Goal: Information Seeking & Learning: Understand process/instructions

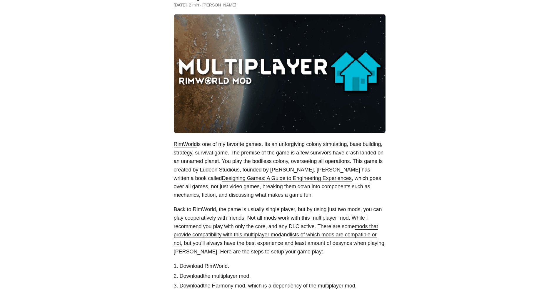
scroll to position [147, 0]
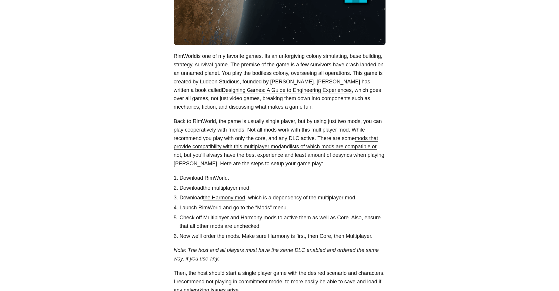
click at [129, 174] on body "[PERSON_NAME] Home About Posts Tags Archive Resume" at bounding box center [279, 145] width 559 height 585
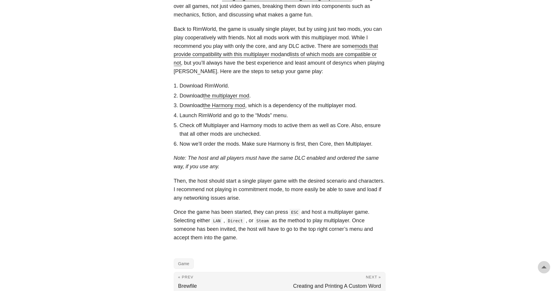
scroll to position [264, 0]
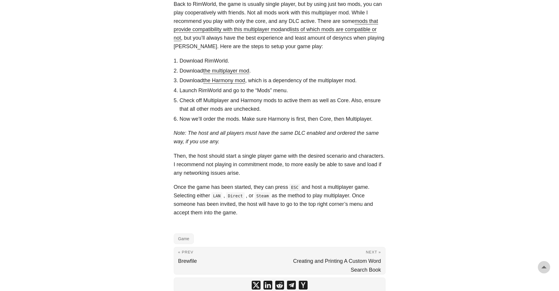
click at [266, 229] on article "How To Play RimWorld Multiplayer Coop [DATE] · 2 min · [PERSON_NAME] RimWorld i…" at bounding box center [280, 30] width 212 height 526
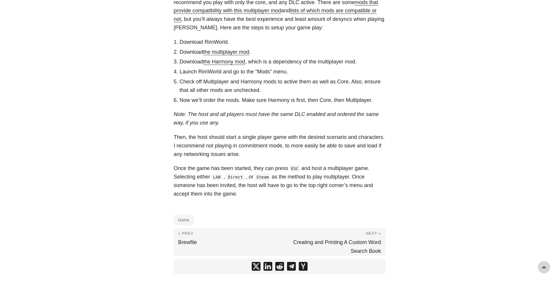
scroll to position [294, 0]
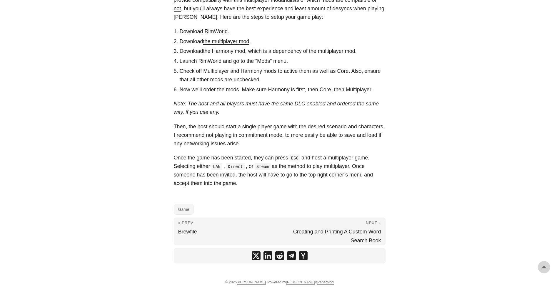
click at [225, 179] on p "Once the game has been started, they can press ESC and host a multiplayer game.…" at bounding box center [280, 171] width 212 height 34
click at [223, 169] on p "Once the game has been started, they can press ESC and host a multiplayer game.…" at bounding box center [280, 171] width 212 height 34
click at [218, 168] on code "LAN" at bounding box center [216, 166] width 11 height 7
drag, startPoint x: 211, startPoint y: 166, endPoint x: 222, endPoint y: 166, distance: 11.5
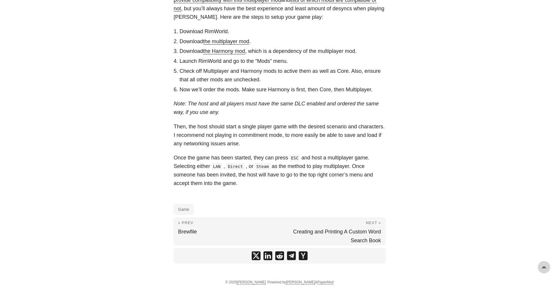
click at [214, 166] on p "Once the game has been started, they can press ESC and host a multiplayer game.…" at bounding box center [280, 171] width 212 height 34
click at [228, 166] on code "Direct" at bounding box center [235, 166] width 19 height 7
click at [248, 168] on p "Once the game has been started, they can press ESC and host a multiplayer game.…" at bounding box center [280, 171] width 212 height 34
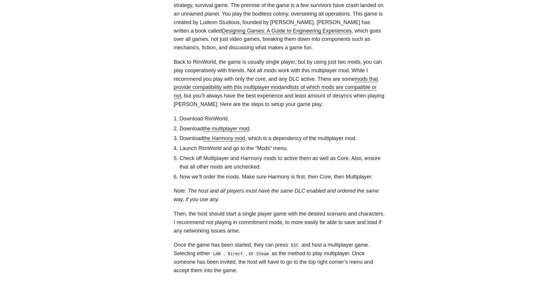
scroll to position [206, 0]
click at [235, 201] on p "Note: The host and all players must have the same DLC enabled and ordered the s…" at bounding box center [280, 196] width 212 height 17
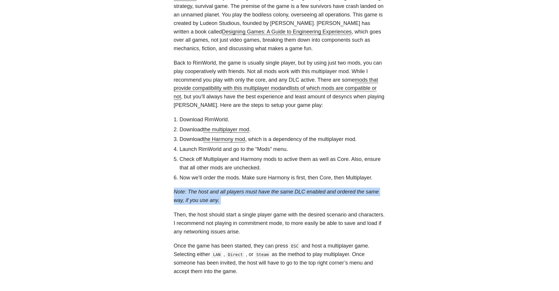
click at [235, 201] on p "Note: The host and all players must have the same DLC enabled and ordered the s…" at bounding box center [280, 196] width 212 height 17
click at [267, 200] on p "Note: The host and all players must have the same DLC enabled and ordered the s…" at bounding box center [280, 196] width 212 height 17
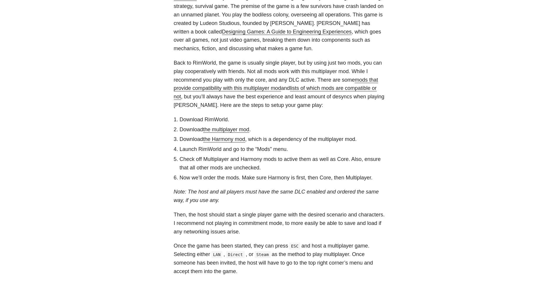
drag, startPoint x: 298, startPoint y: 194, endPoint x: 308, endPoint y: 195, distance: 9.5
click at [299, 194] on em "Note: The host and all players must have the same DLC enabled and ordered the s…" at bounding box center [276, 196] width 205 height 14
click at [329, 195] on em "Note: The host and all players must have the same DLC enabled and ordered the s…" at bounding box center [276, 196] width 205 height 14
click at [368, 197] on p "Note: The host and all players must have the same DLC enabled and ordered the s…" at bounding box center [280, 196] width 212 height 17
click at [357, 212] on div "RimWorld is one of my favorite games. Its an unforgiving colony simulating, bas…" at bounding box center [280, 135] width 212 height 282
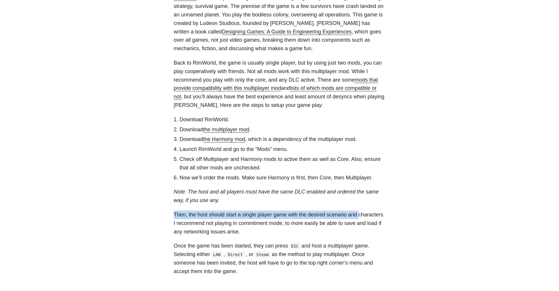
drag, startPoint x: 281, startPoint y: 204, endPoint x: 271, endPoint y: 201, distance: 10.6
click at [281, 203] on p "Note: The host and all players must have the same DLC enabled and ordered the s…" at bounding box center [280, 196] width 212 height 17
click at [268, 200] on p "Note: The host and all players must have the same DLC enabled and ordered the s…" at bounding box center [280, 196] width 212 height 17
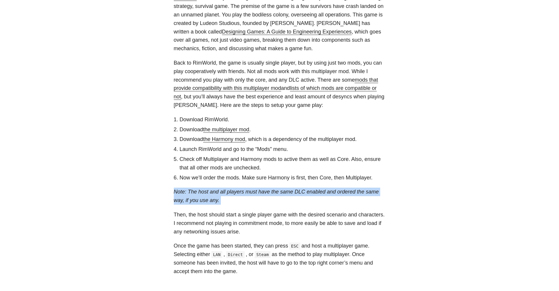
click at [268, 200] on p "Note: The host and all players must have the same DLC enabled and ordered the s…" at bounding box center [280, 196] width 212 height 17
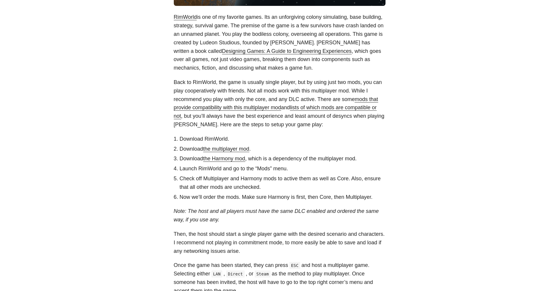
scroll to position [176, 0]
